Goal: Task Accomplishment & Management: Manage account settings

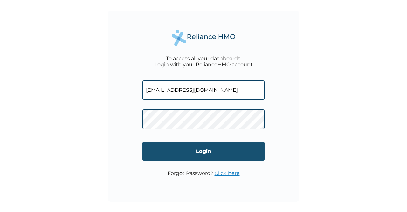
click at [224, 153] on input "Login" at bounding box center [204, 151] width 122 height 19
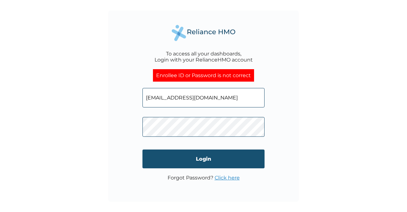
click at [183, 160] on input "Login" at bounding box center [204, 158] width 122 height 19
click at [210, 161] on input "Login" at bounding box center [204, 158] width 122 height 19
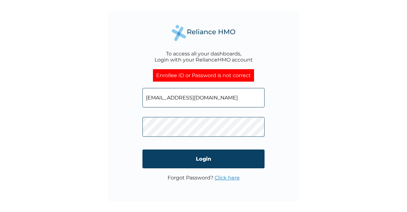
click at [225, 180] on link "Click here" at bounding box center [227, 177] width 25 height 6
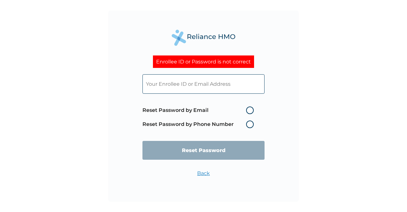
click at [180, 85] on input "text" at bounding box center [204, 83] width 122 height 19
type input "[EMAIL_ADDRESS][DOMAIN_NAME]"
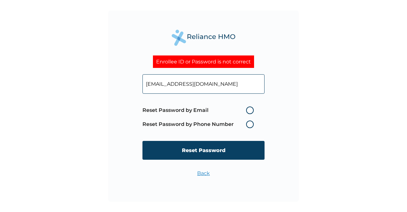
click at [249, 123] on label "Reset Password by Phone Number" at bounding box center [200, 124] width 115 height 8
click at [250, 124] on label "Reset Password by Phone Number" at bounding box center [200, 124] width 115 height 8
click at [250, 123] on label "Reset Password by Phone Number" at bounding box center [200, 124] width 115 height 8
click at [250, 108] on label "Reset Password by Email" at bounding box center [200, 110] width 115 height 8
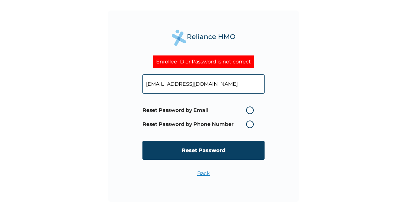
click at [248, 108] on input "Reset Password by Email" at bounding box center [242, 110] width 10 height 10
radio input "true"
click at [249, 124] on label "Reset Password by Phone Number" at bounding box center [200, 124] width 115 height 8
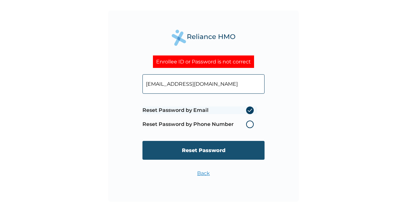
click at [191, 150] on input "Reset Password" at bounding box center [204, 150] width 122 height 19
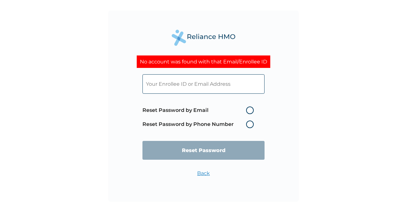
click at [188, 81] on input "text" at bounding box center [204, 83] width 122 height 19
click at [293, 98] on div "No account was found with that Email/Enrollee ID Reset Password by Email Reset …" at bounding box center [203, 106] width 191 height 191
click at [207, 173] on link "Back" at bounding box center [203, 173] width 13 height 6
